Goal: Information Seeking & Learning: Understand process/instructions

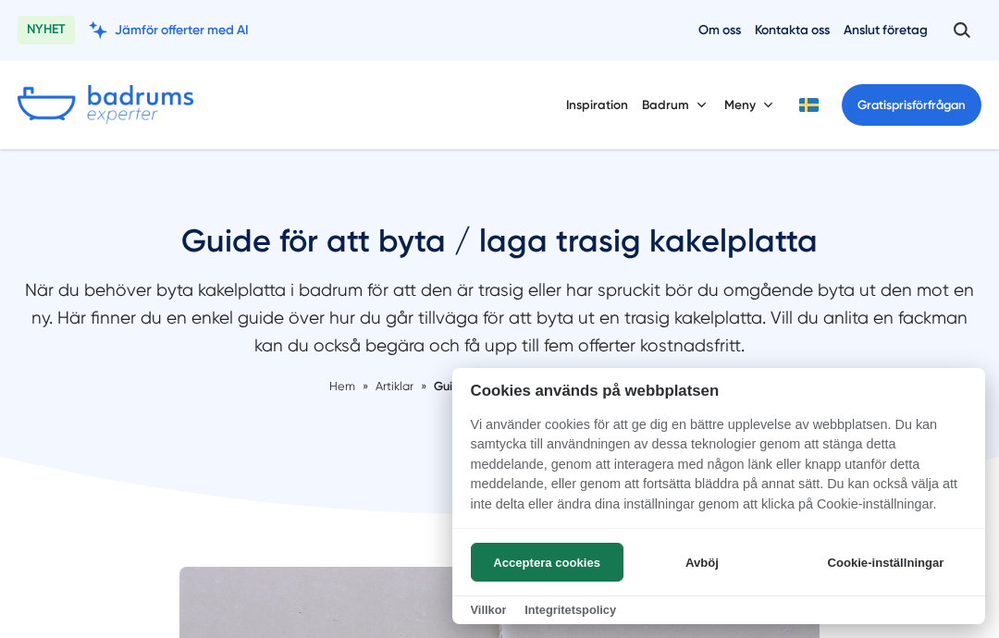
click at [569, 552] on button "Acceptera cookies" at bounding box center [547, 562] width 153 height 39
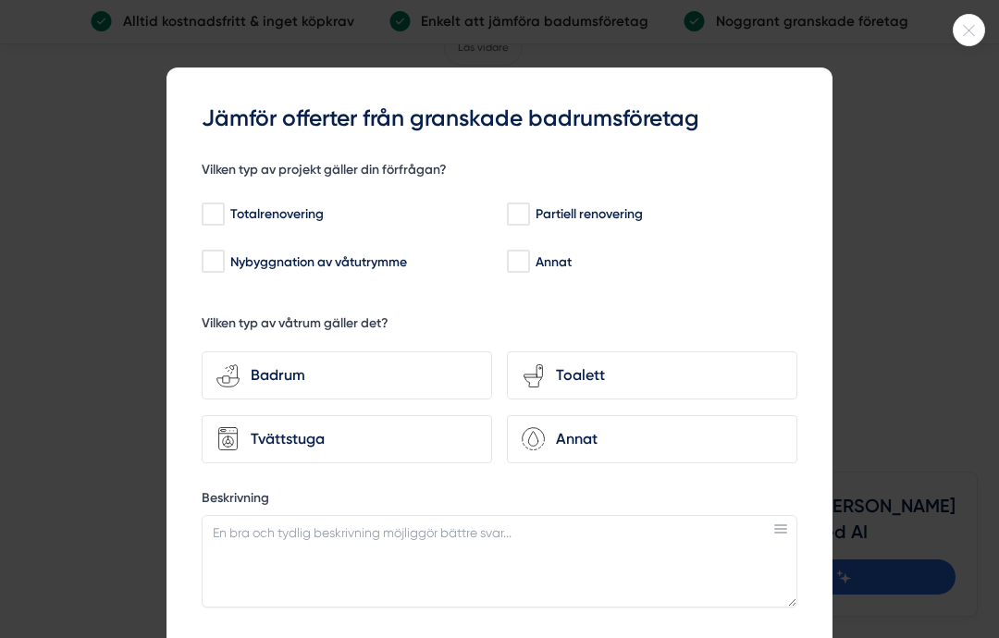
click at [990, 31] on div at bounding box center [499, 319] width 999 height 638
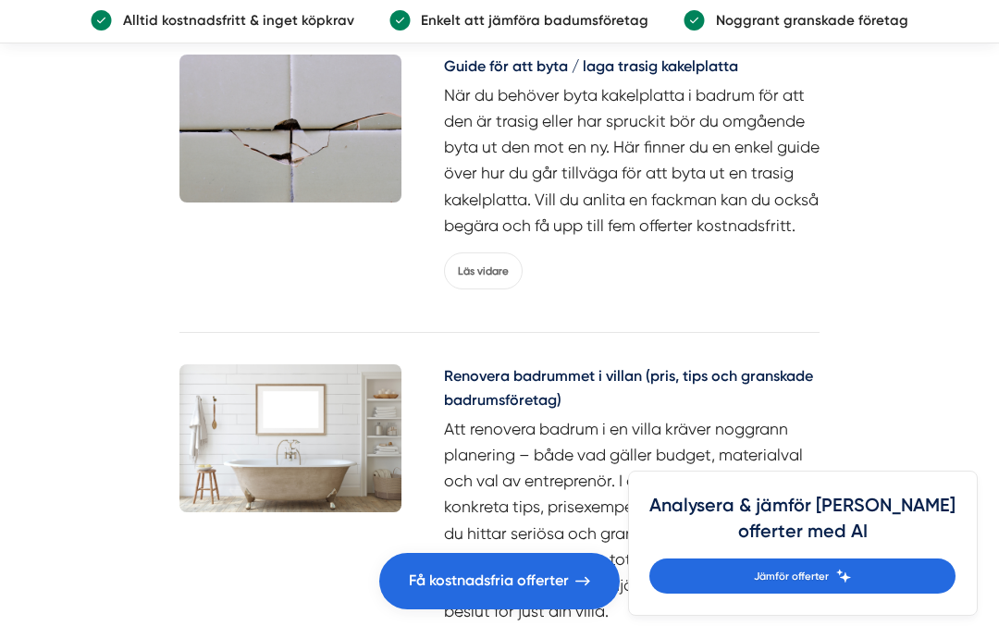
scroll to position [6072, 0]
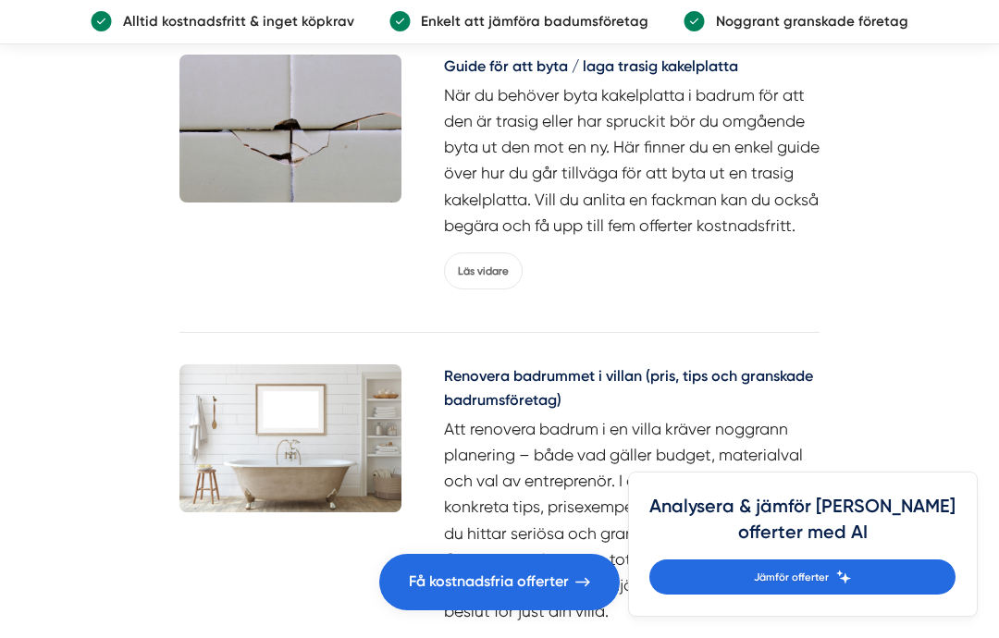
click at [510, 289] on link "Läs vidare" at bounding box center [483, 270] width 79 height 37
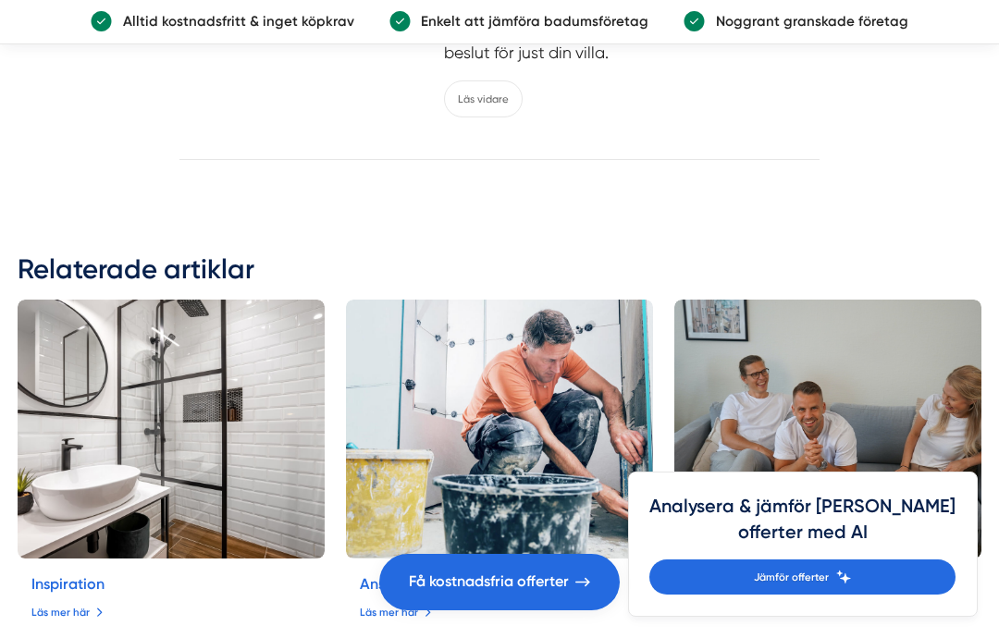
scroll to position [6630, 0]
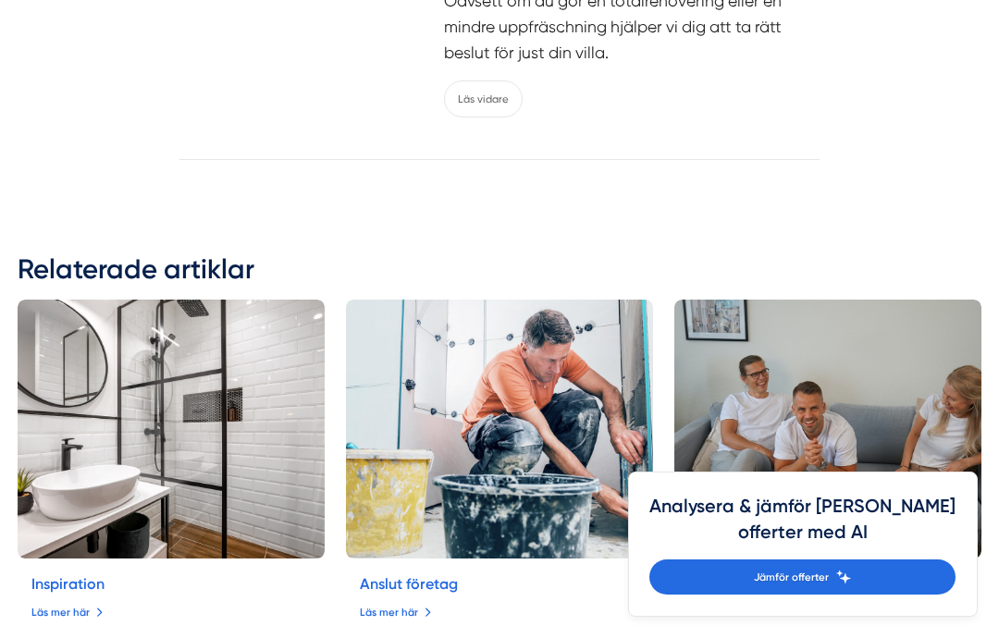
scroll to position [6631, 0]
